Goal: Entertainment & Leisure: Browse casually

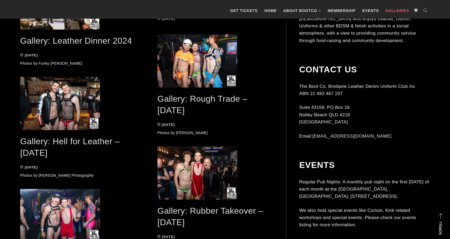
scroll to position [771, 0]
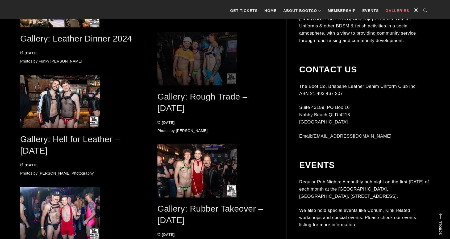
click at [174, 74] on span at bounding box center [215, 58] width 116 height 53
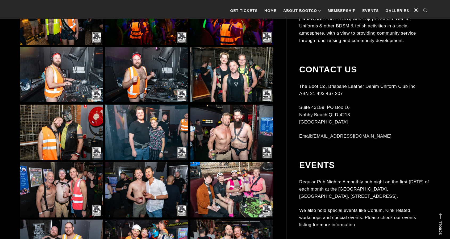
scroll to position [505, 0]
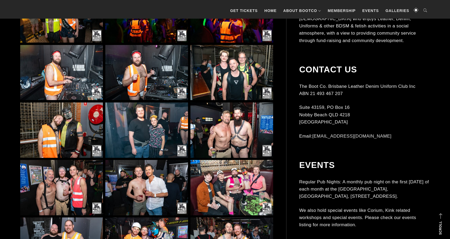
click at [242, 126] on img at bounding box center [231, 129] width 83 height 55
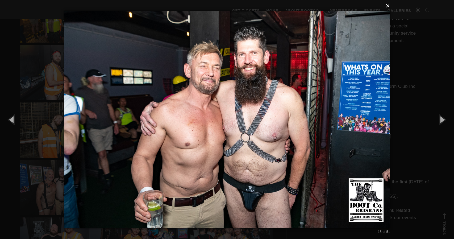
click at [387, 7] on button "×" at bounding box center [228, 6] width 326 height 12
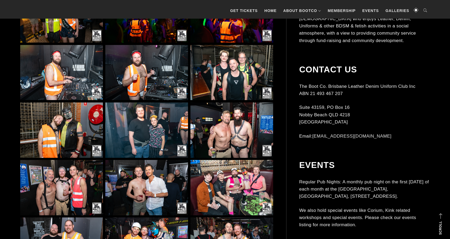
click at [77, 180] on img at bounding box center [61, 187] width 83 height 55
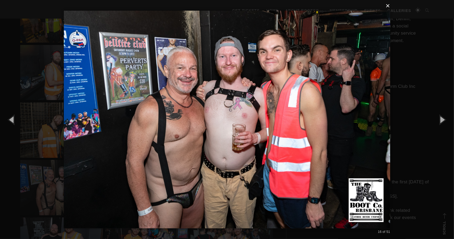
click at [387, 7] on button "×" at bounding box center [228, 6] width 326 height 12
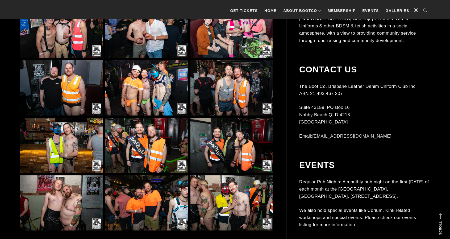
scroll to position [664, 0]
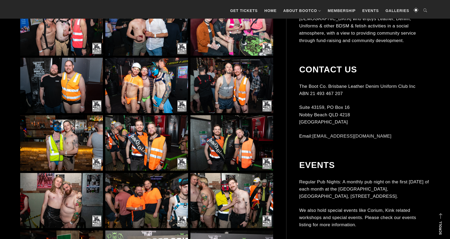
click at [133, 78] on img at bounding box center [146, 85] width 83 height 55
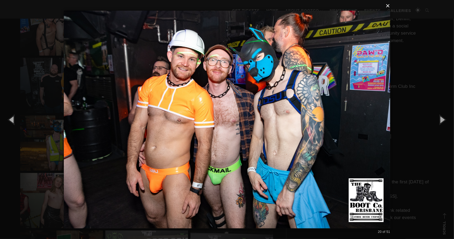
click at [388, 7] on button "×" at bounding box center [228, 6] width 326 height 12
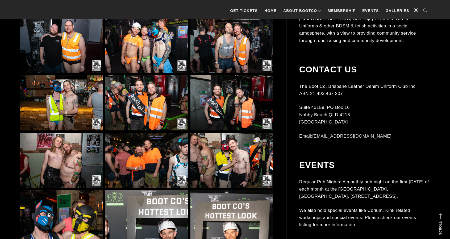
scroll to position [717, 0]
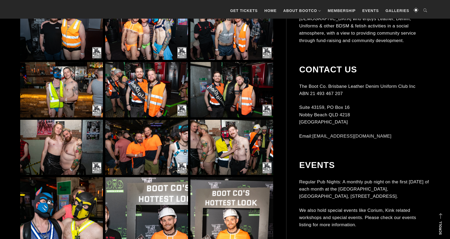
click at [211, 134] on img at bounding box center [231, 147] width 83 height 55
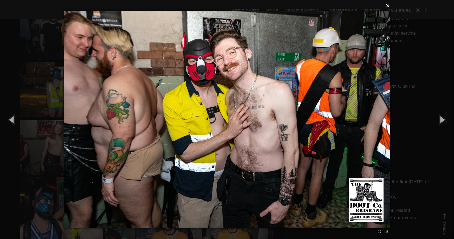
click at [389, 6] on button "×" at bounding box center [228, 6] width 326 height 12
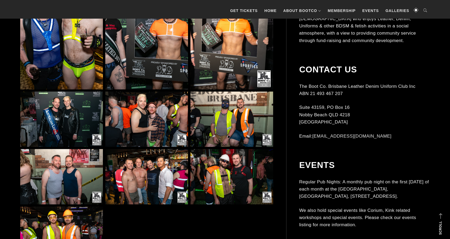
scroll to position [930, 0]
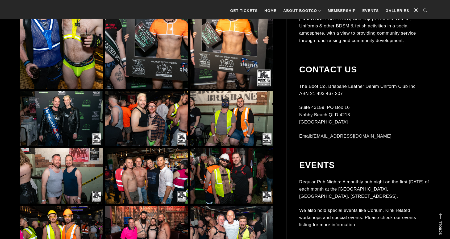
click at [139, 130] on img at bounding box center [146, 118] width 83 height 55
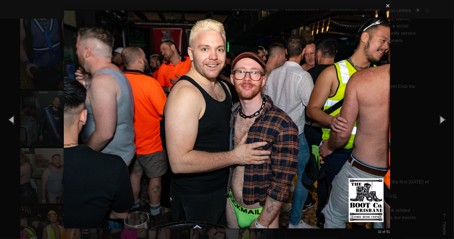
click at [387, 6] on button "×" at bounding box center [228, 6] width 326 height 12
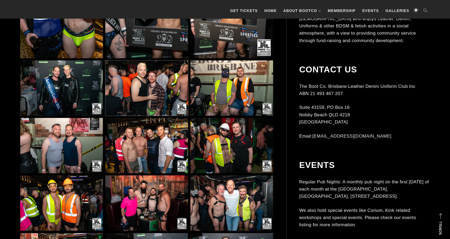
scroll to position [983, 0]
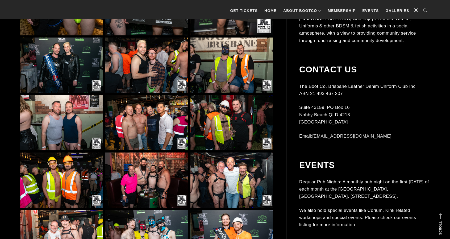
click at [168, 119] on img at bounding box center [146, 122] width 83 height 55
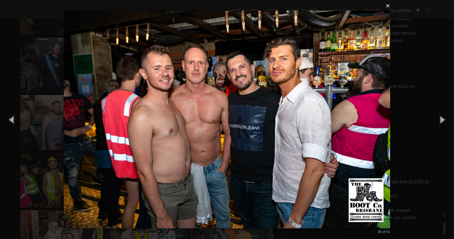
click at [388, 7] on button "×" at bounding box center [228, 6] width 326 height 12
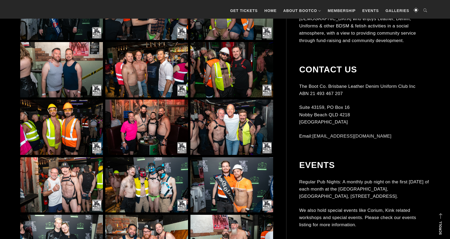
scroll to position [1036, 0]
click at [147, 124] on img at bounding box center [146, 126] width 83 height 55
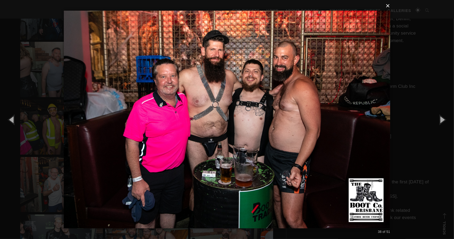
click at [389, 8] on button "×" at bounding box center [228, 6] width 326 height 12
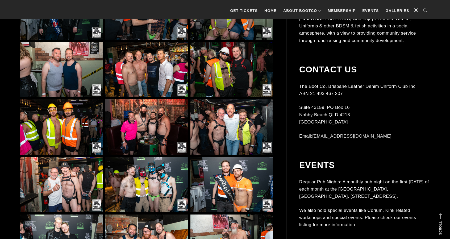
click at [248, 123] on img at bounding box center [231, 126] width 83 height 55
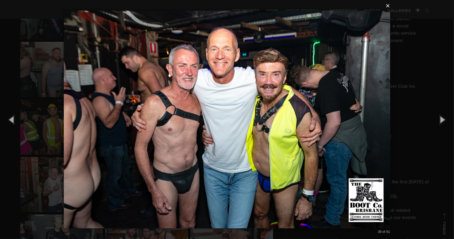
click at [387, 6] on button "×" at bounding box center [228, 6] width 326 height 12
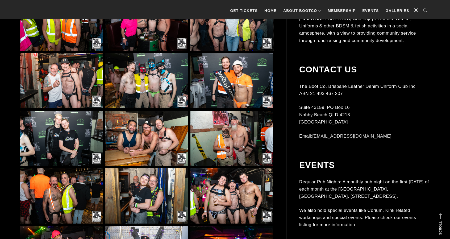
scroll to position [1143, 0]
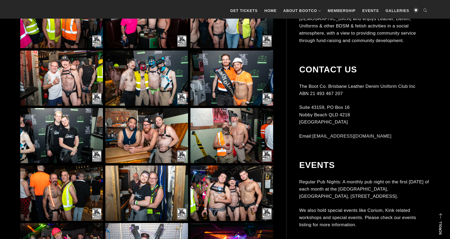
click at [252, 126] on img at bounding box center [231, 135] width 83 height 55
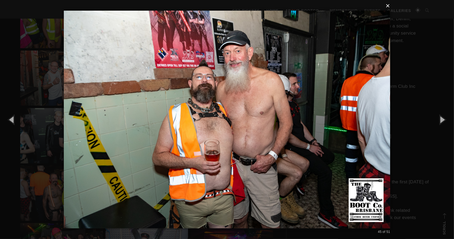
click at [388, 7] on button "×" at bounding box center [228, 6] width 326 height 12
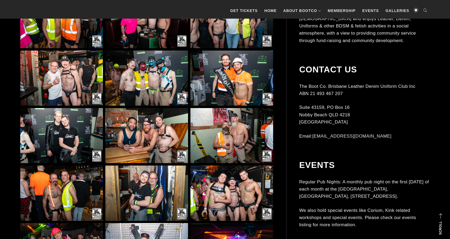
click at [81, 91] on img at bounding box center [61, 77] width 83 height 55
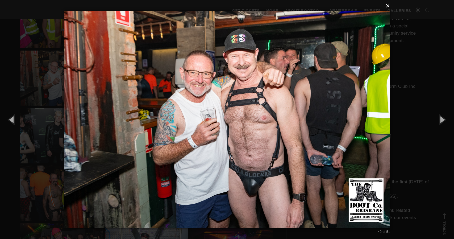
click at [388, 5] on button "×" at bounding box center [228, 6] width 326 height 12
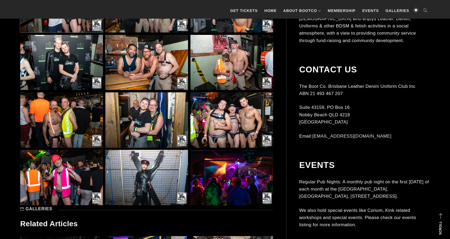
scroll to position [1222, 0]
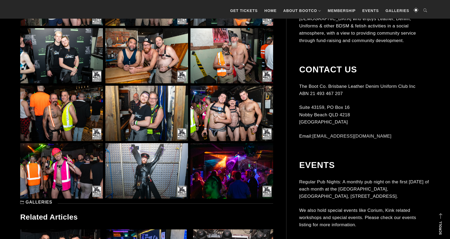
click at [242, 101] on img at bounding box center [231, 113] width 83 height 55
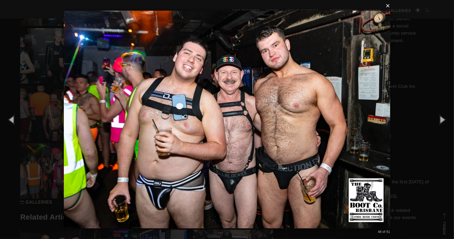
click at [388, 7] on button "×" at bounding box center [228, 6] width 326 height 12
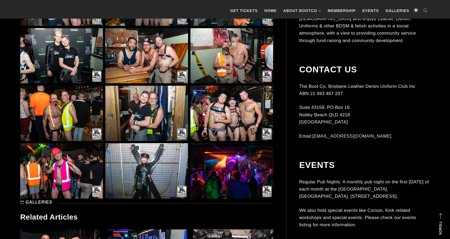
click at [123, 165] on img at bounding box center [146, 170] width 83 height 55
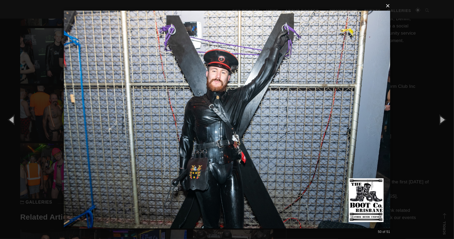
click at [389, 7] on button "×" at bounding box center [228, 6] width 326 height 12
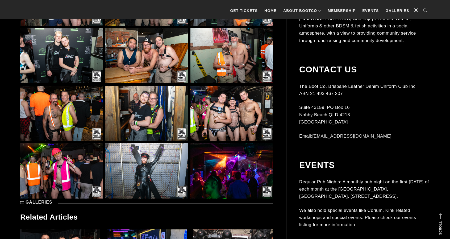
click at [79, 116] on img at bounding box center [61, 113] width 83 height 55
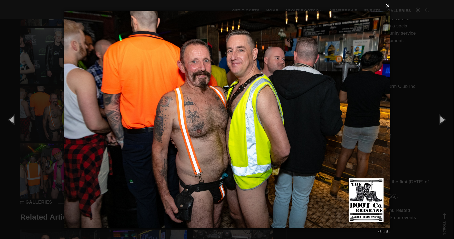
click at [391, 6] on button "×" at bounding box center [228, 6] width 326 height 12
